Goal: Information Seeking & Learning: Compare options

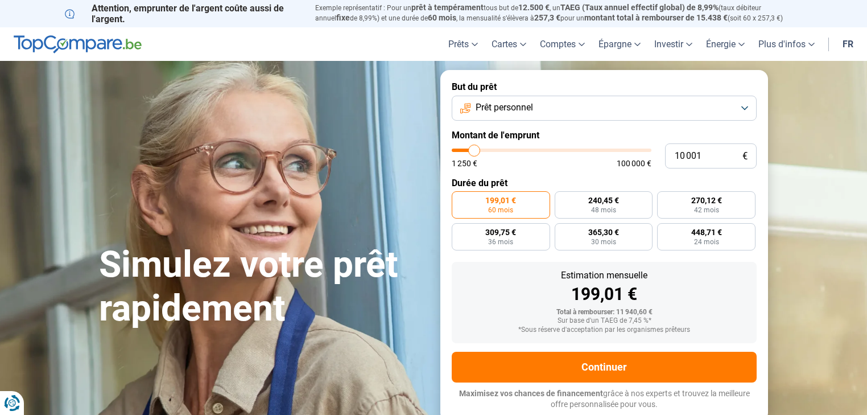
type input "10 500"
type input "10500"
type input "12 000"
type input "12000"
type input "19 000"
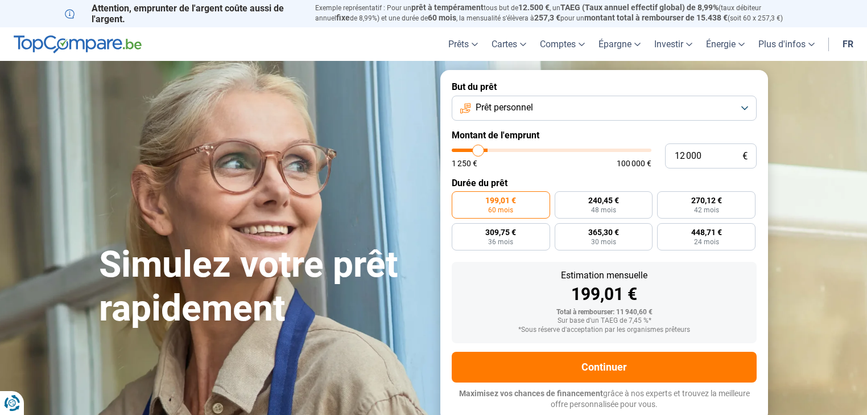
type input "19000"
type input "28 250"
type input "28250"
type input "34 000"
type input "34000"
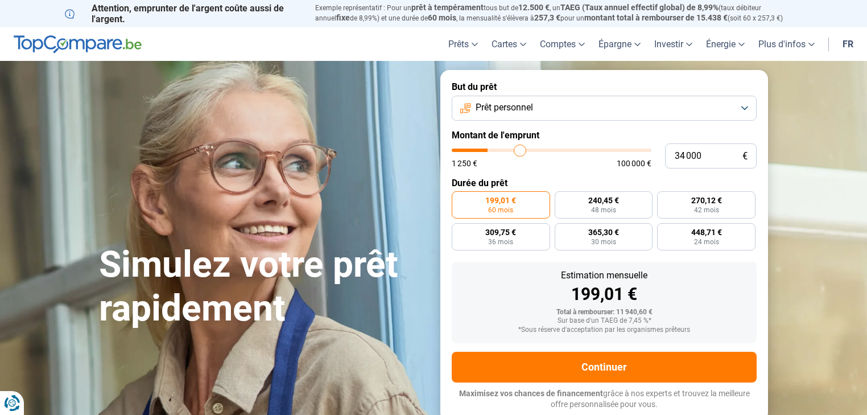
type input "41 750"
type input "41750"
type input "48 750"
type input "48750"
type input "73 500"
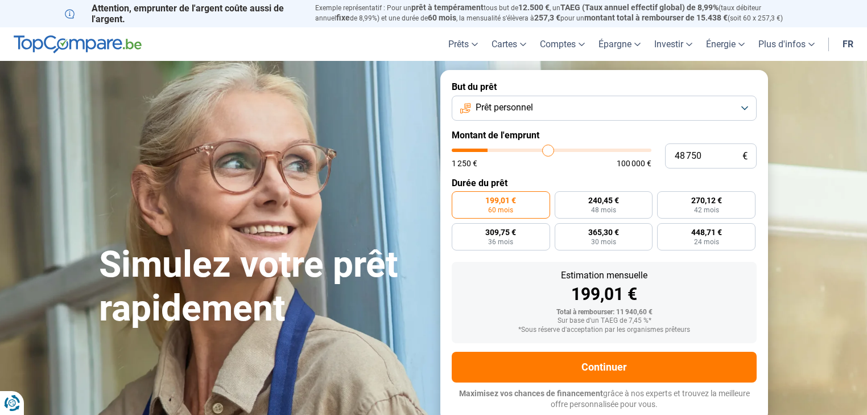
type input "73500"
type input "82 500"
type input "82500"
type input "90 250"
type input "90250"
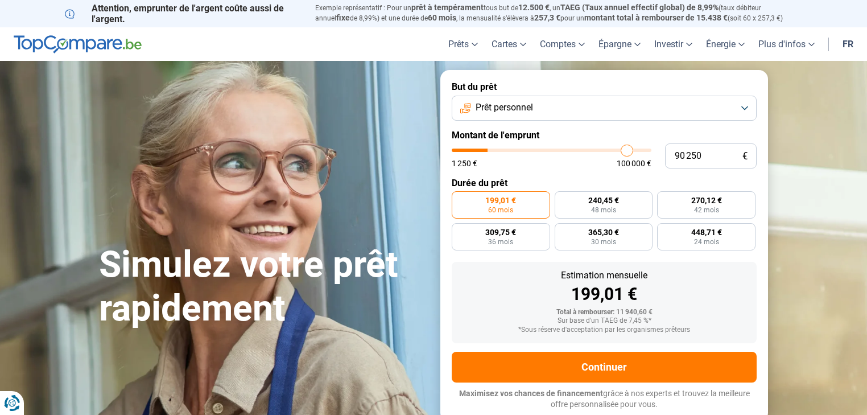
type input "95 500"
type input "95500"
type input "99 250"
type input "99250"
type input "100 000"
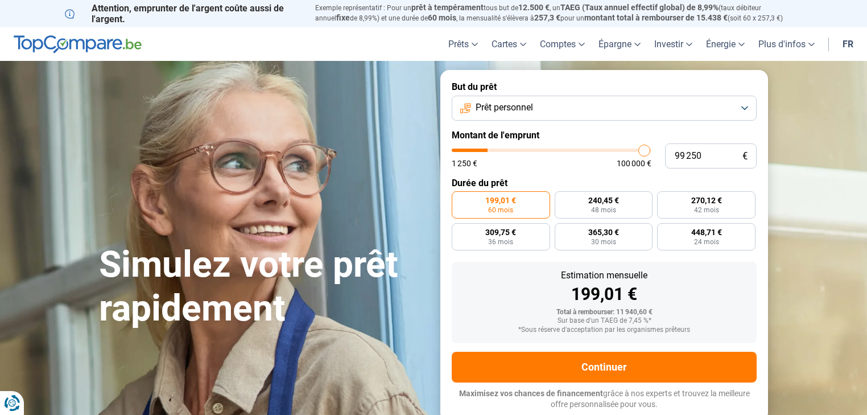
type input "100000"
type input "94 750"
type input "94750"
type input "86 250"
type input "86250"
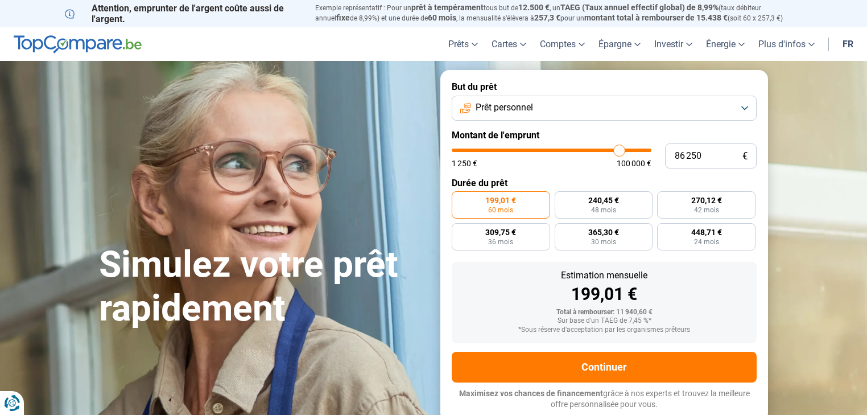
type input "77 750"
type input "77750"
type input "72 500"
type input "72500"
type input "69 000"
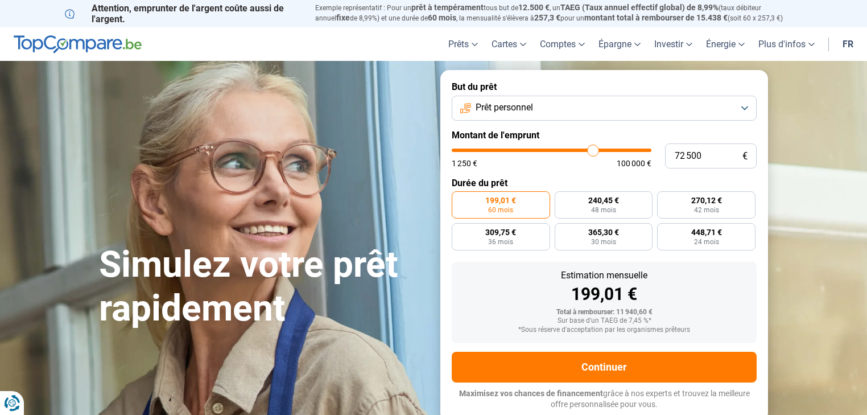
type input "69000"
type input "66 750"
type input "66750"
type input "65 000"
type input "65000"
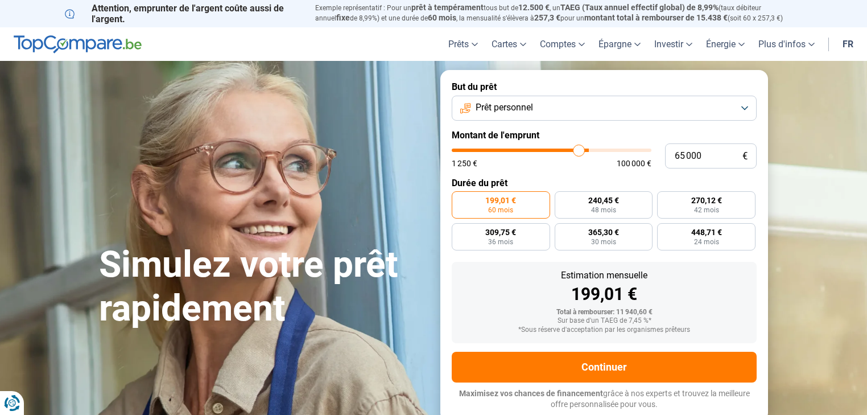
type input "64 250"
type input "64250"
type input "63 000"
type input "63000"
type input "62 250"
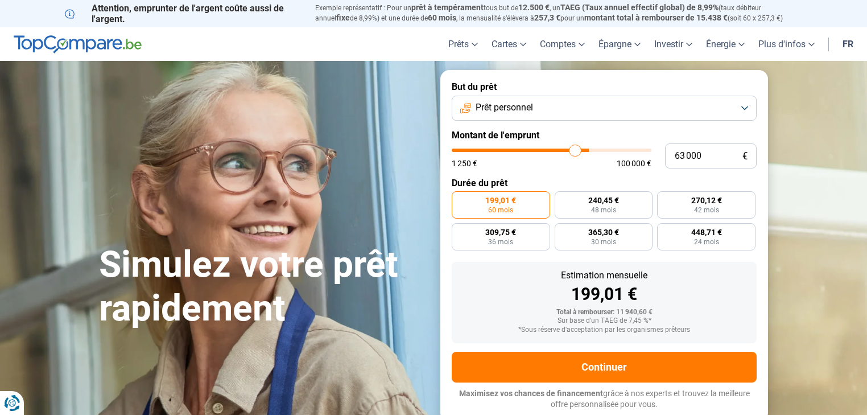
type input "62250"
type input "61 750"
type input "61750"
type input "61 500"
type input "61500"
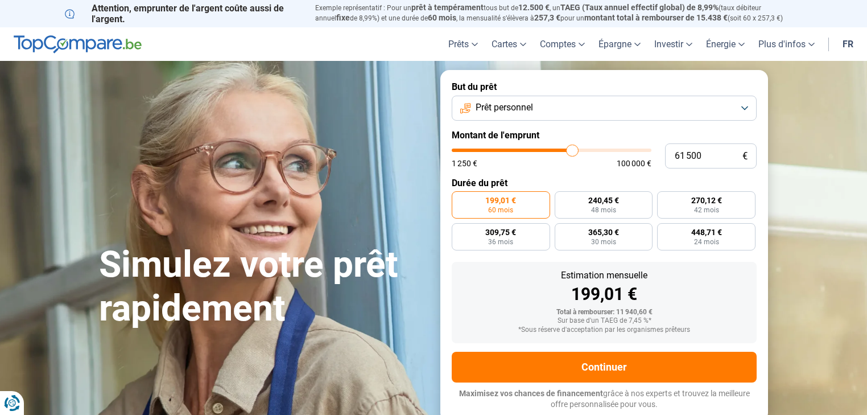
type input "60 750"
type input "60750"
type input "60 500"
type input "60500"
type input "60 000"
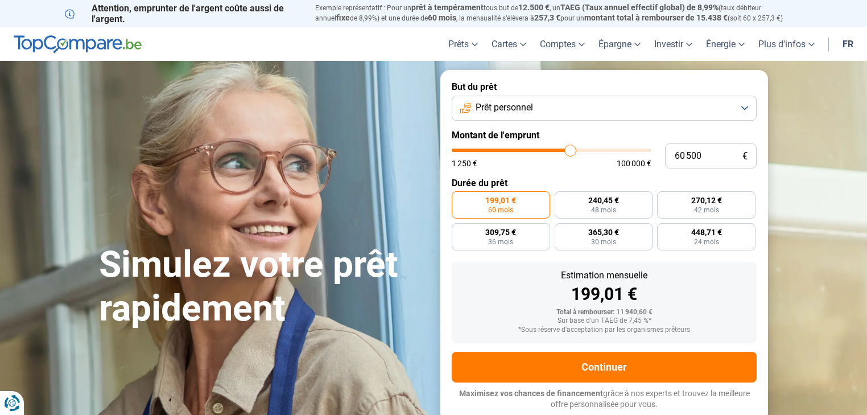
type input "60000"
type input "59 250"
type input "59250"
type input "58 000"
type input "58000"
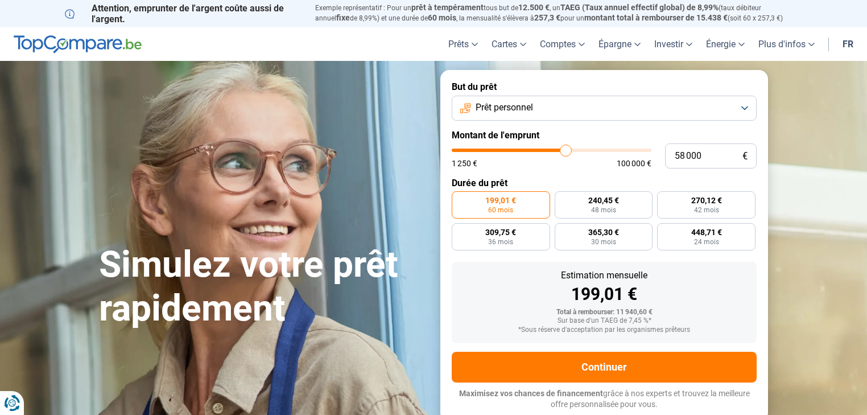
type input "57 500"
type input "57500"
type input "56 750"
type input "56750"
type input "55 750"
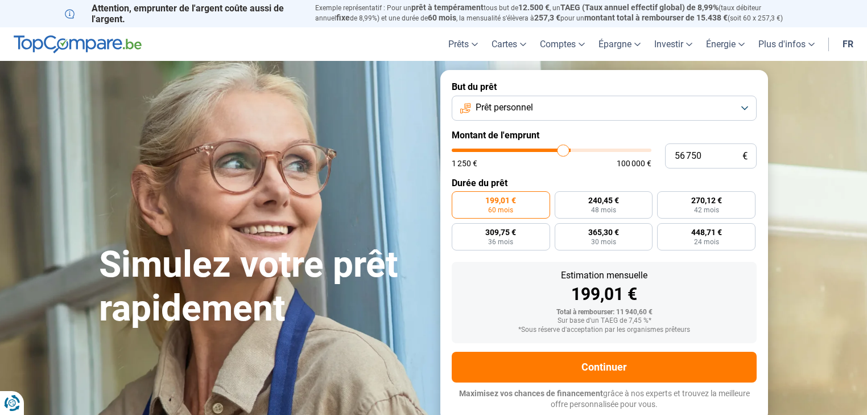
type input "55750"
type input "55 500"
type input "55500"
type input "55 000"
type input "55000"
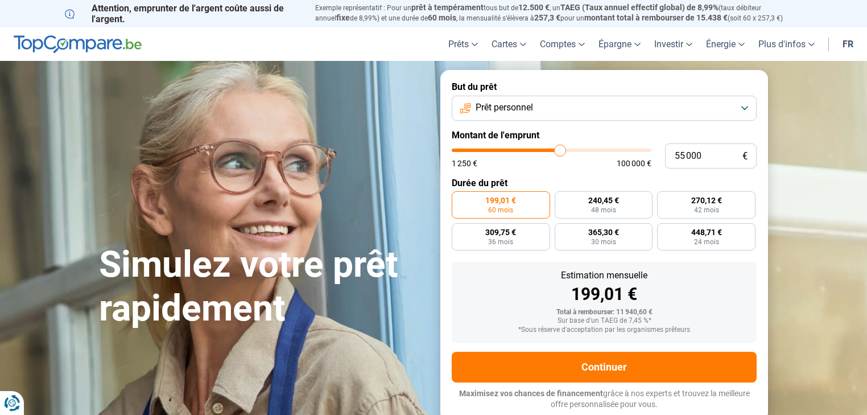
type input "54 500"
type input "54500"
type input "54 000"
type input "54000"
type input "53 250"
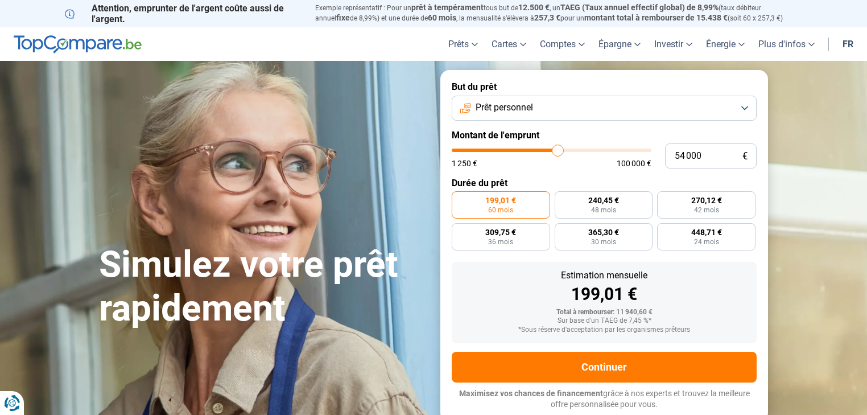
type input "53250"
type input "53 000"
type input "53000"
type input "52 750"
type input "52750"
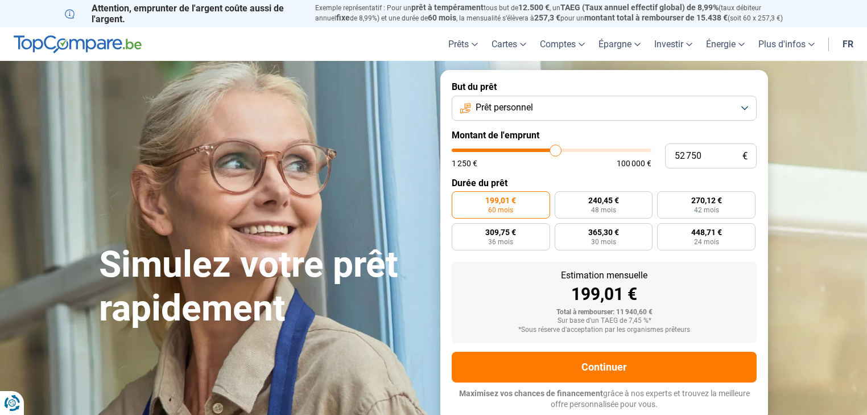
type input "52 500"
type input "52500"
type input "52 250"
type input "52250"
type input "51 750"
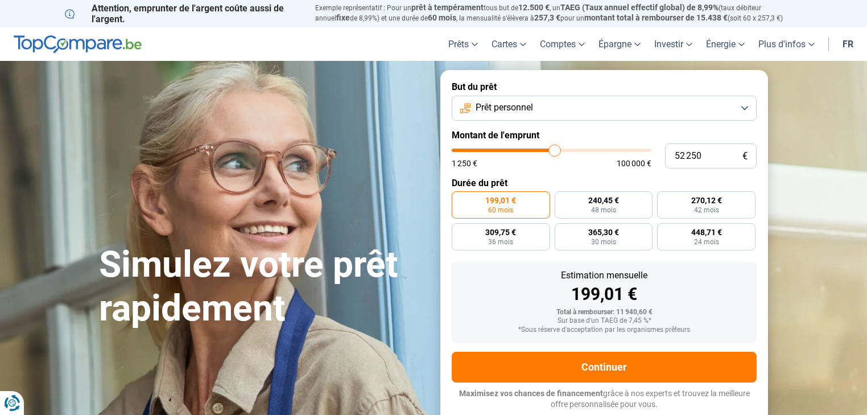
type input "51750"
type input "51 250"
type input "51250"
type input "51 000"
type input "51000"
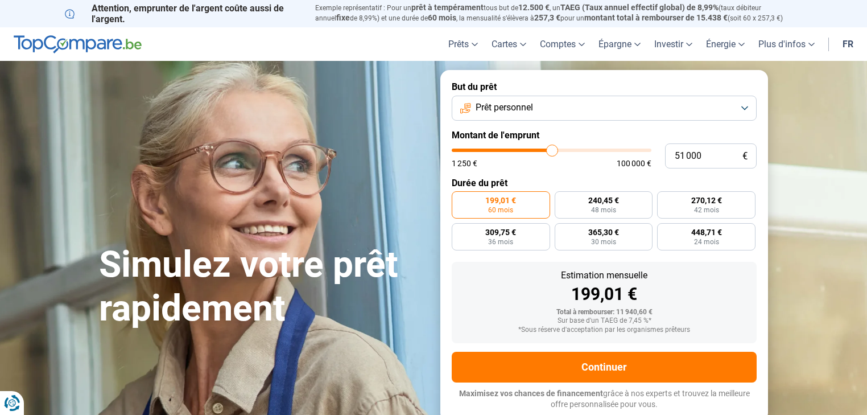
type input "50 250"
type input "50250"
type input "47 250"
drag, startPoint x: 492, startPoint y: 151, endPoint x: 545, endPoint y: 156, distance: 53.7
type input "47250"
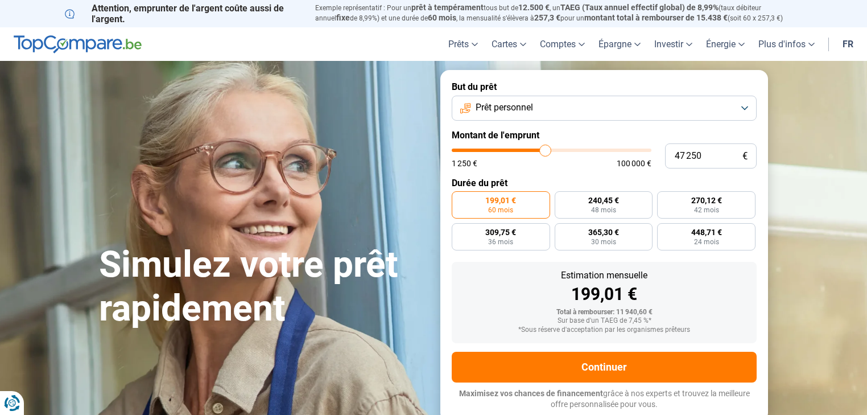
click at [545, 152] on input "range" at bounding box center [552, 150] width 200 height 3
radio input "false"
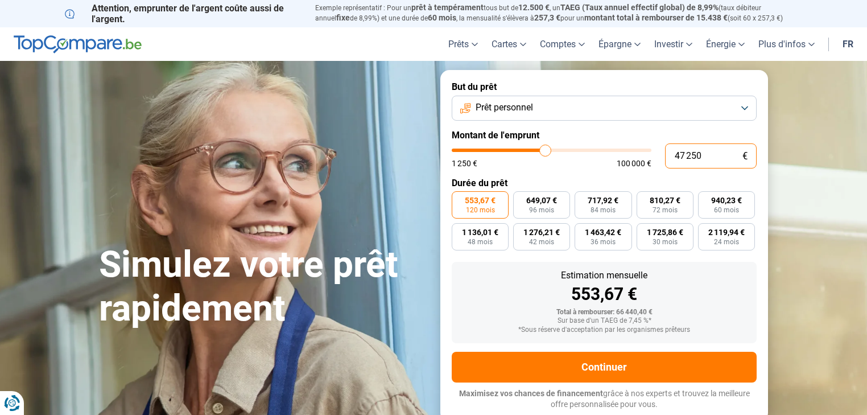
click at [712, 158] on input "47 250" at bounding box center [711, 155] width 92 height 25
type input "5"
type input "1250"
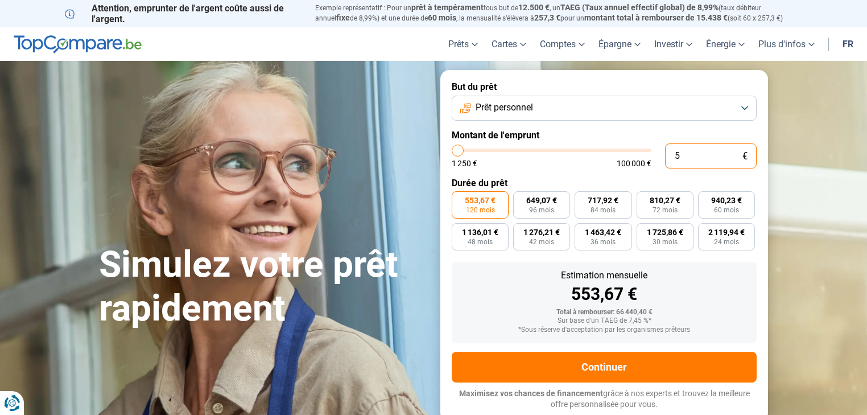
type input "50"
type input "1250"
type input "500"
type input "1250"
type input "5 000"
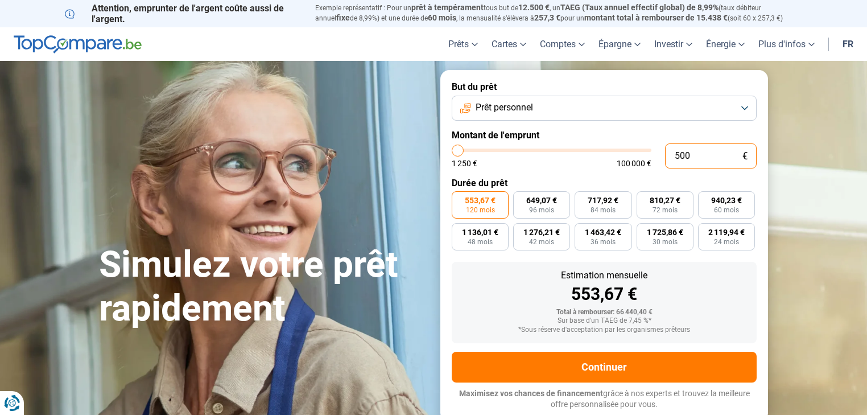
type input "5000"
type input "50 000"
type input "50000"
type input "50 000"
click at [683, 283] on div "Estimation mensuelle 585,89 €" at bounding box center [604, 287] width 287 height 32
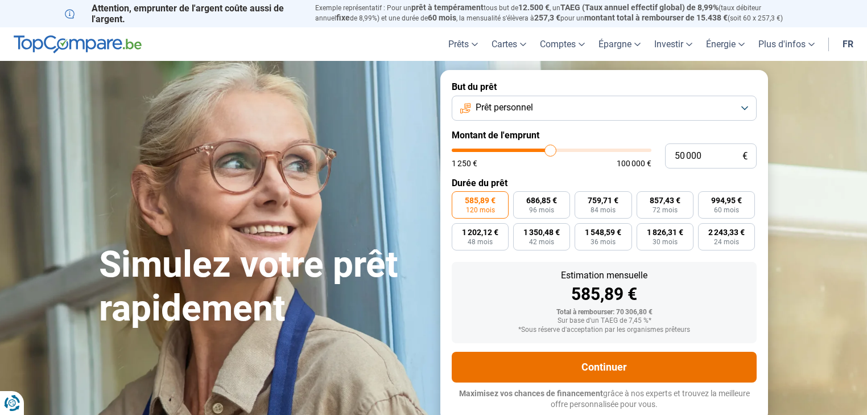
click at [641, 360] on button "Continuer" at bounding box center [604, 367] width 305 height 31
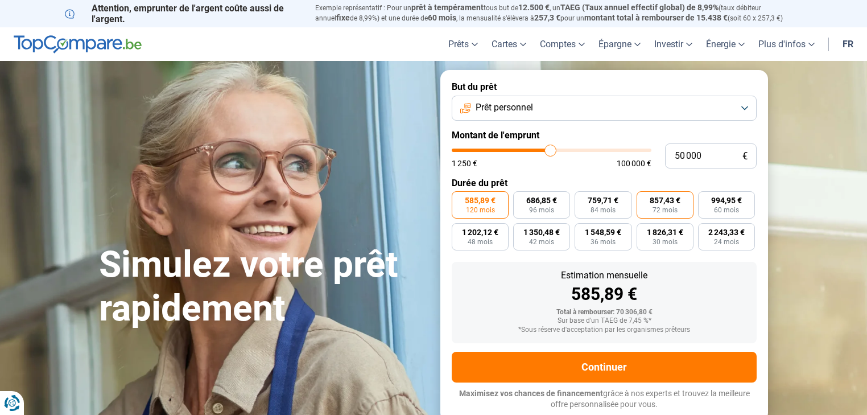
click at [666, 204] on span "857,43 €" at bounding box center [665, 200] width 31 height 8
click at [644, 199] on input "857,43 € 72 mois" at bounding box center [640, 194] width 7 height 7
radio input "true"
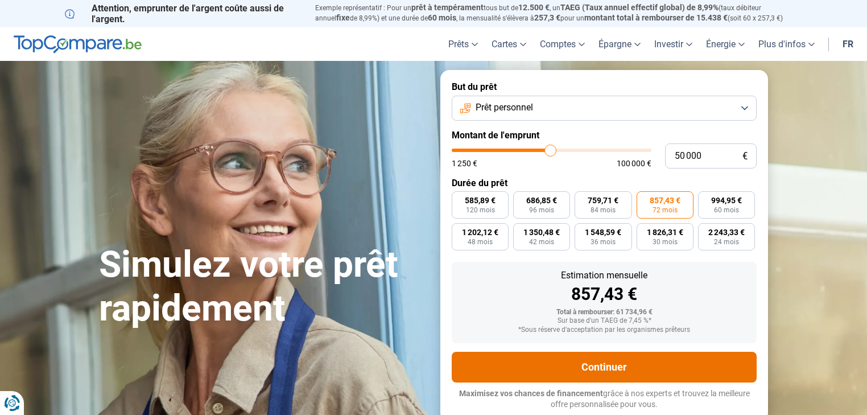
click at [640, 370] on button "Continuer" at bounding box center [604, 367] width 305 height 31
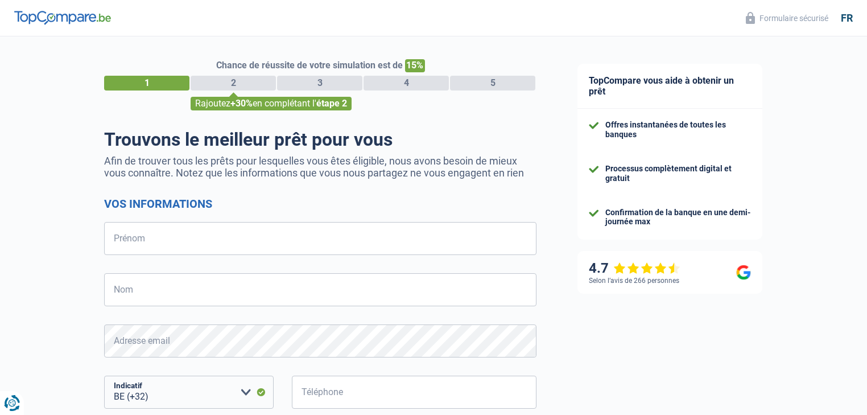
select select "32"
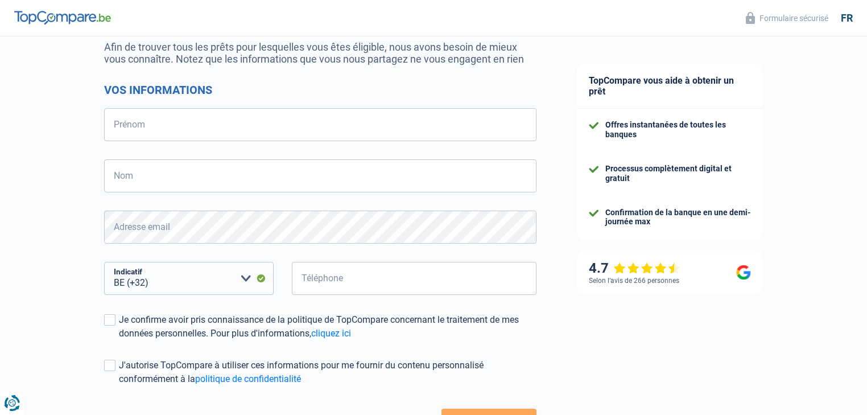
scroll to position [137, 0]
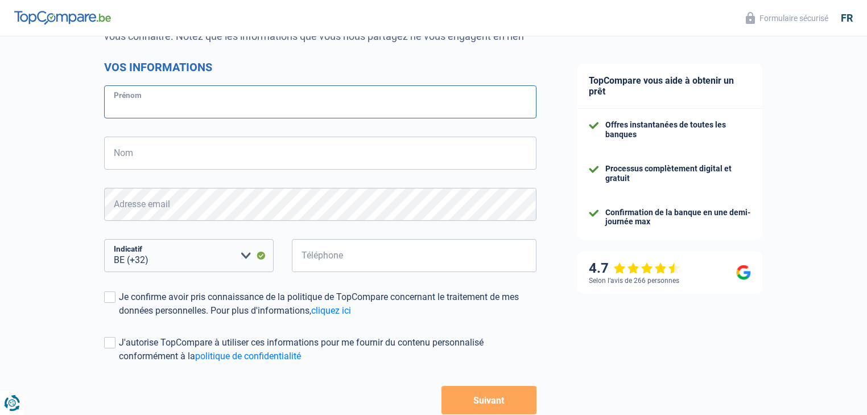
click at [213, 112] on input "Prénom" at bounding box center [320, 101] width 432 height 33
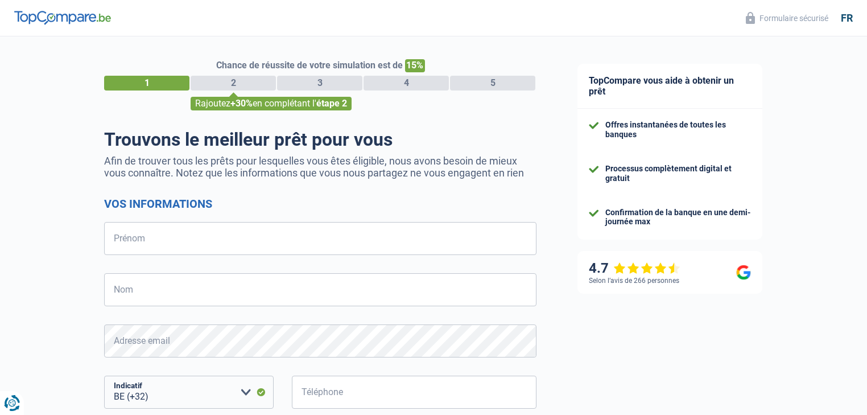
select select "32"
click at [168, 246] on input "Prénom" at bounding box center [320, 238] width 432 height 33
click at [143, 298] on input "Nom" at bounding box center [320, 289] width 432 height 33
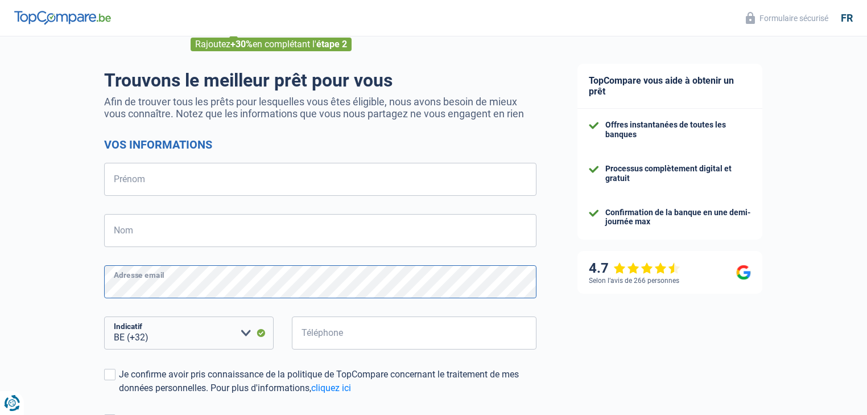
scroll to position [46, 0]
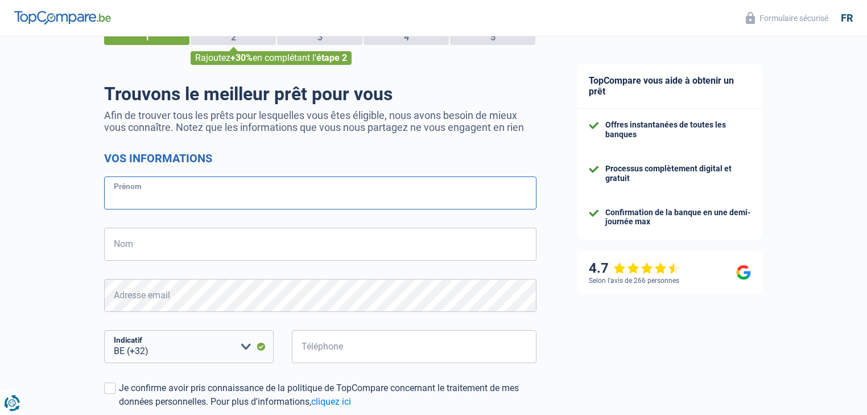
click at [237, 197] on input "Prénom" at bounding box center [320, 192] width 432 height 33
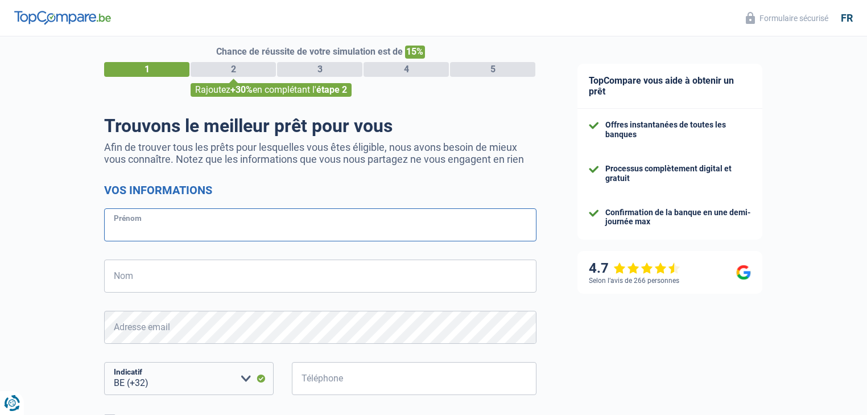
scroll to position [0, 0]
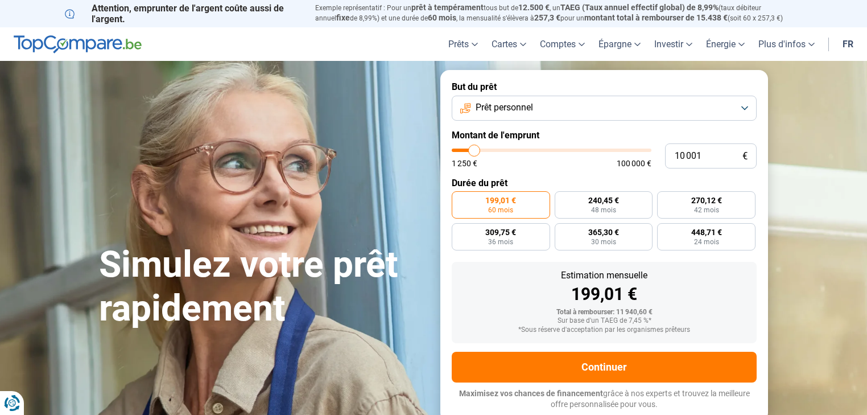
click at [744, 109] on button "Prêt personnel" at bounding box center [604, 108] width 305 height 25
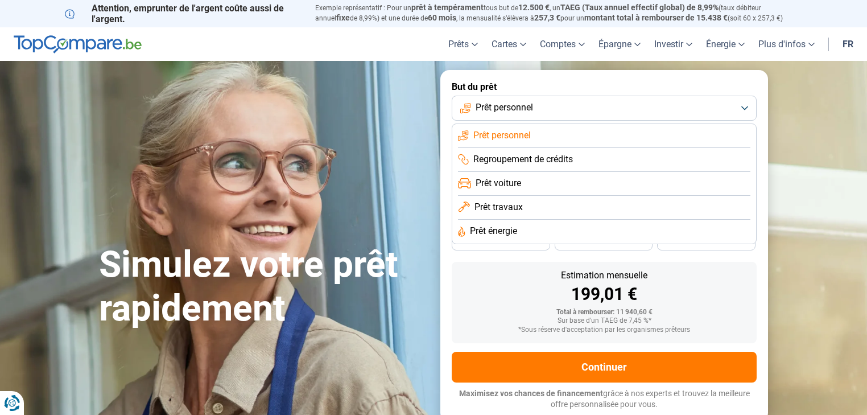
click at [544, 134] on li "Prêt personnel" at bounding box center [604, 136] width 292 height 24
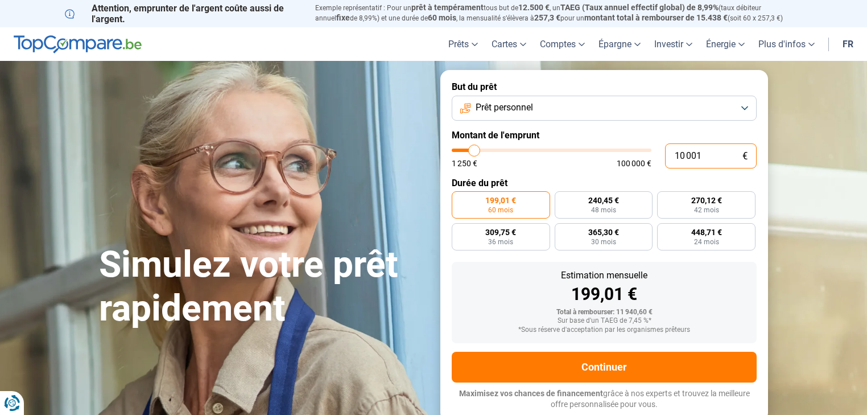
click at [687, 154] on input "10 001" at bounding box center [711, 155] width 92 height 25
drag, startPoint x: 718, startPoint y: 154, endPoint x: 662, endPoint y: 156, distance: 55.2
click at [662, 156] on div "10 001 € 1 250 € 100 000 €" at bounding box center [604, 155] width 305 height 25
type input "5"
type input "1250"
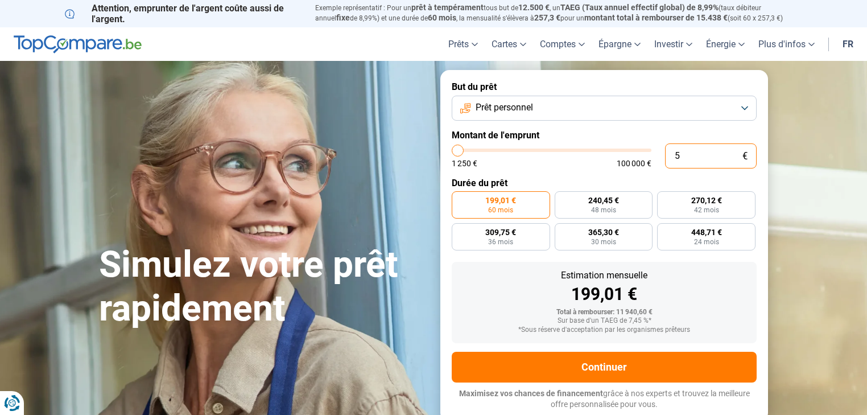
type input "50"
type input "1250"
type input "1 250"
type input "1250"
radio input "true"
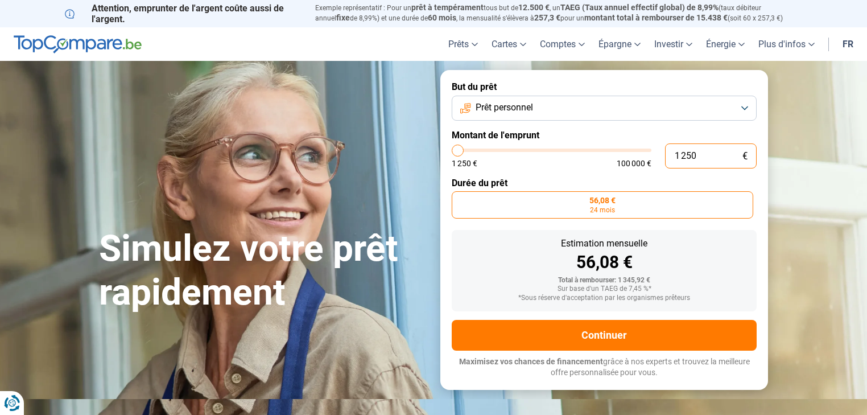
type input "12 500"
type input "12500"
type input "125 000"
type input "100000"
type input "100 000"
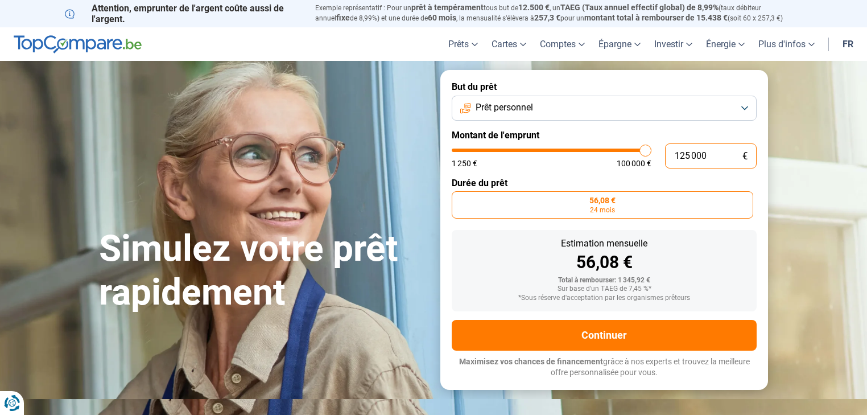
type input "100000"
radio input "false"
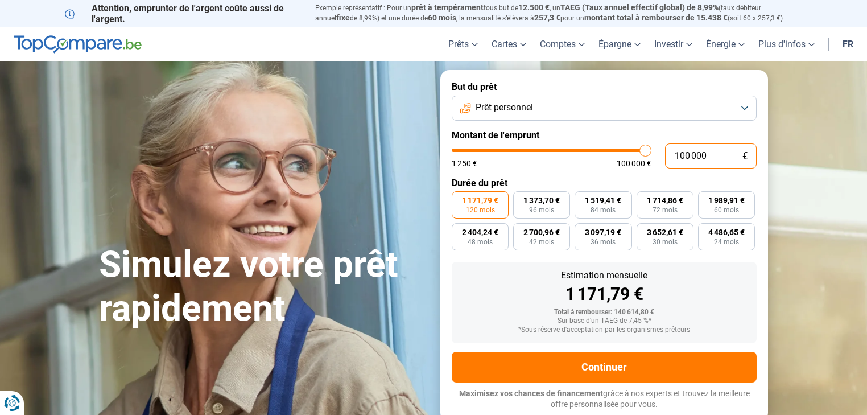
click at [683, 158] on input "100 000" at bounding box center [711, 155] width 92 height 25
type input "10 000"
type input "10000"
type input "0"
type input "1250"
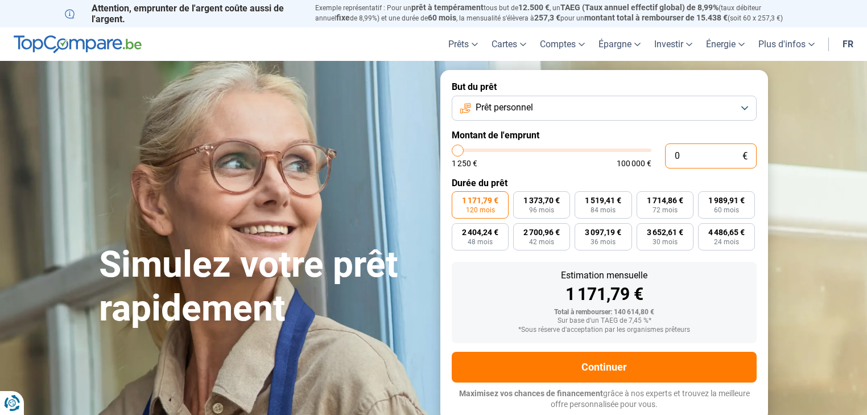
type input "1 250"
type input "1250"
radio input "true"
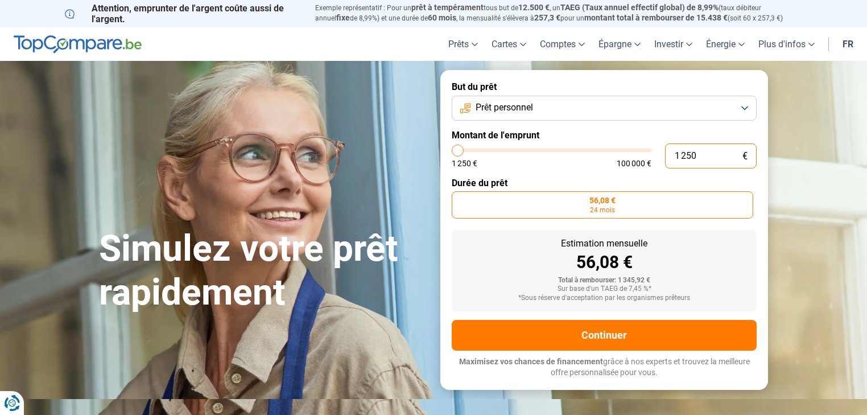
type input "12 505"
type input "12500"
type input "125 050"
type input "100000"
type input "100 000"
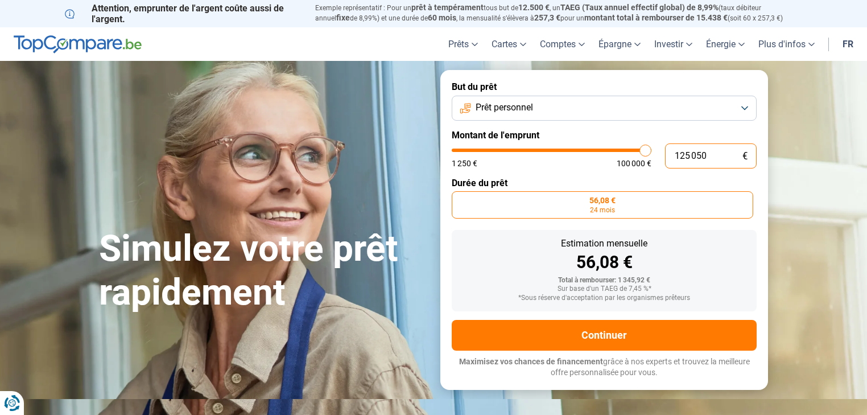
type input "100000"
radio input "false"
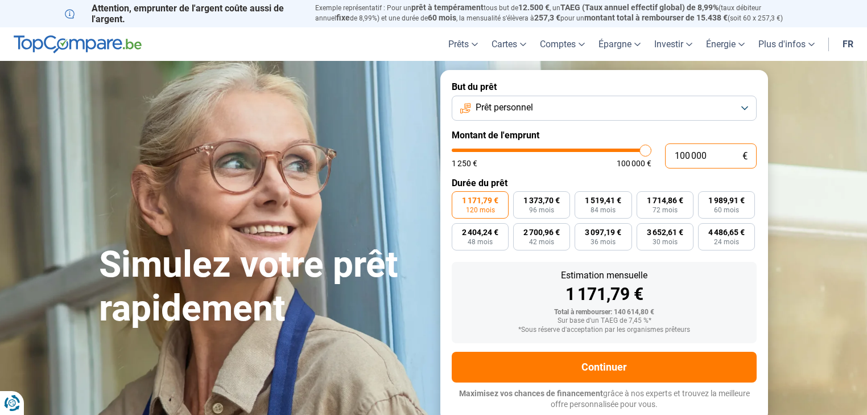
type input "10 000"
type input "10000"
type input "1 000"
type input "1250"
type input "100"
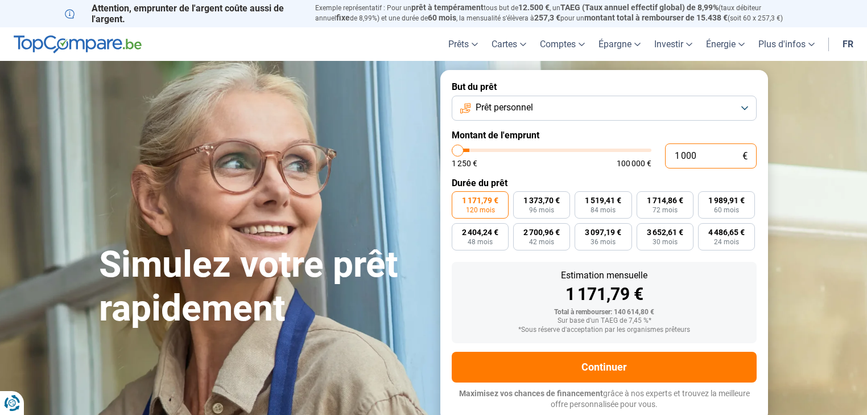
type input "1250"
type input "10"
type input "1250"
type input "1"
type input "1250"
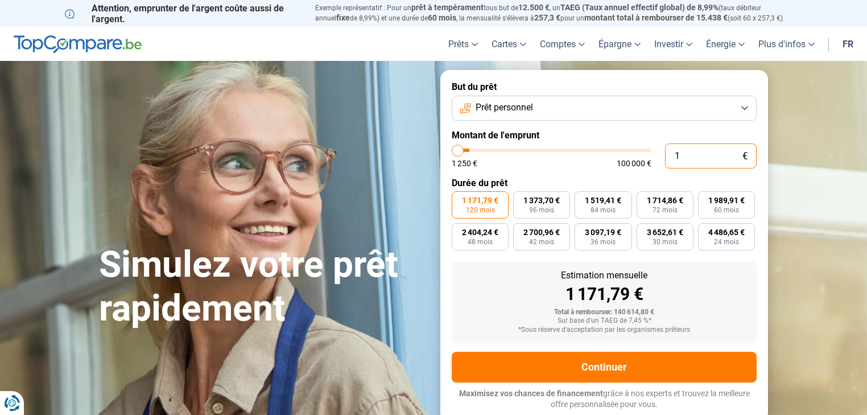
type input "0"
type input "1250"
click at [683, 158] on input "text" at bounding box center [711, 155] width 92 height 25
type input "1 250"
type input "1250"
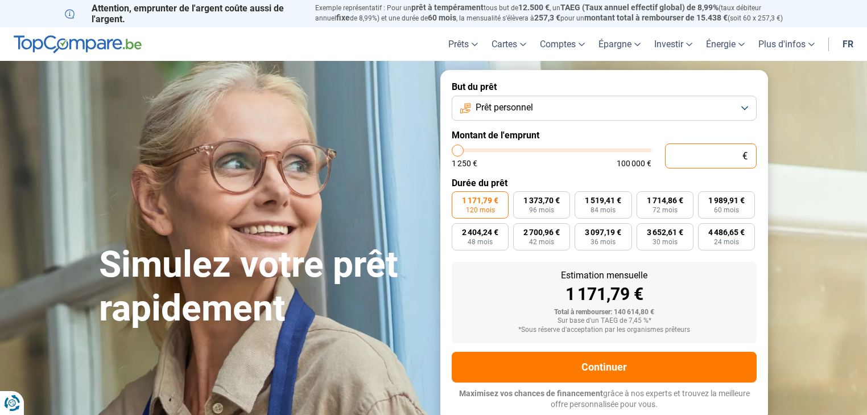
radio input "true"
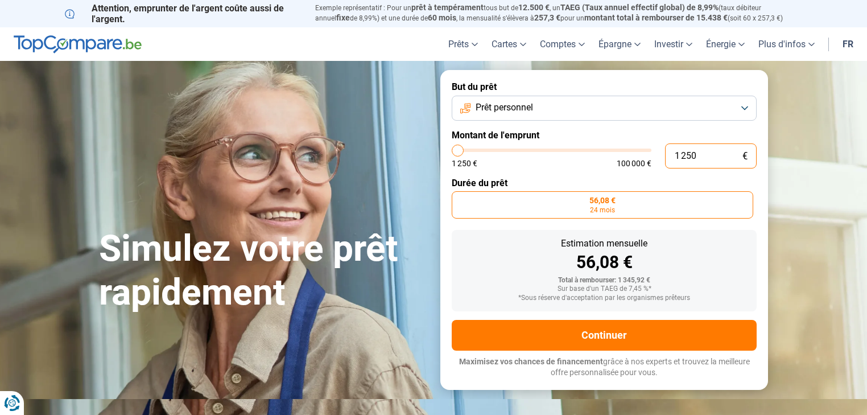
type input "21 500"
type input "21500"
radio input "false"
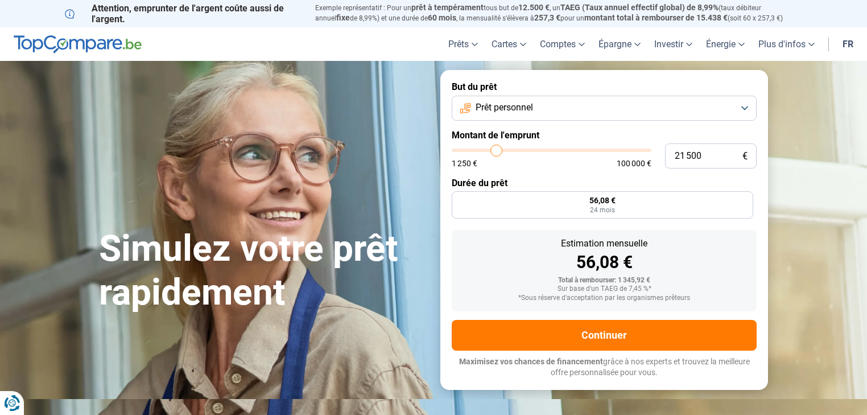
type input "21500"
click at [496, 149] on input "range" at bounding box center [552, 150] width 200 height 3
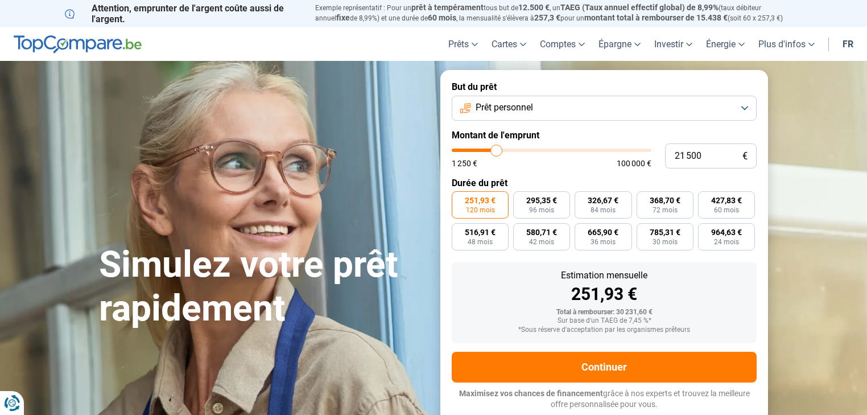
type input "45 750"
type input "45750"
click at [542, 149] on input "range" at bounding box center [552, 150] width 200 height 3
type input "50 000"
type input "50000"
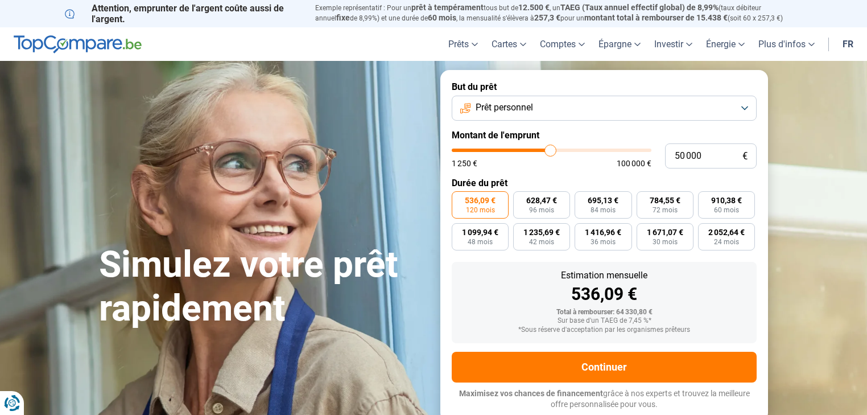
click at [550, 149] on input "range" at bounding box center [552, 150] width 200 height 3
click at [653, 209] on span "72 mois" at bounding box center [665, 210] width 25 height 7
click at [644, 199] on input "857,43 € 72 mois" at bounding box center [640, 194] width 7 height 7
radio input "true"
